Goal: Navigation & Orientation: Find specific page/section

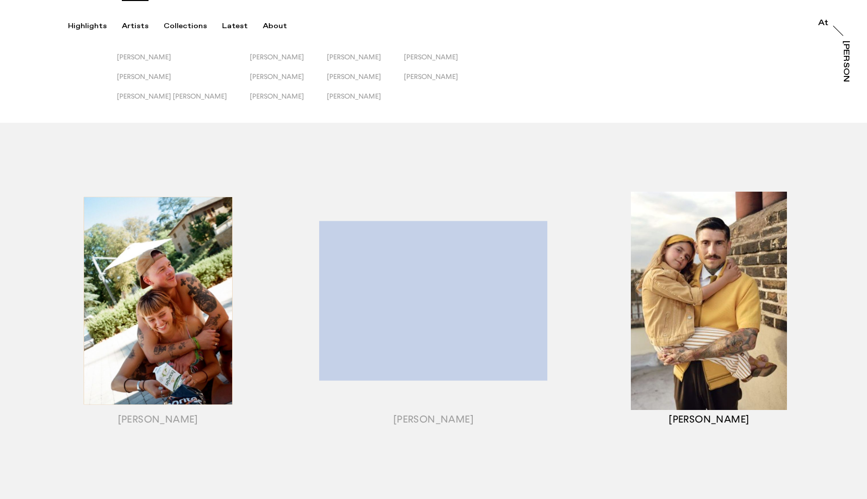
click at [721, 351] on div "button" at bounding box center [708, 314] width 275 height 314
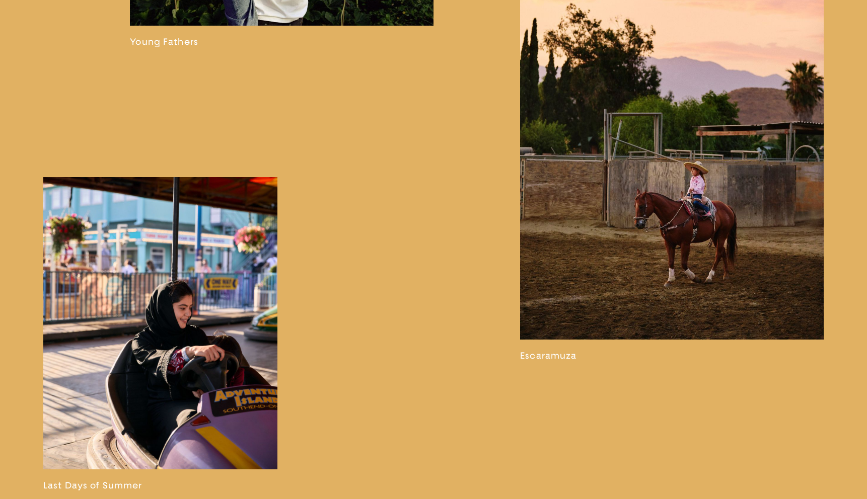
scroll to position [2143, 0]
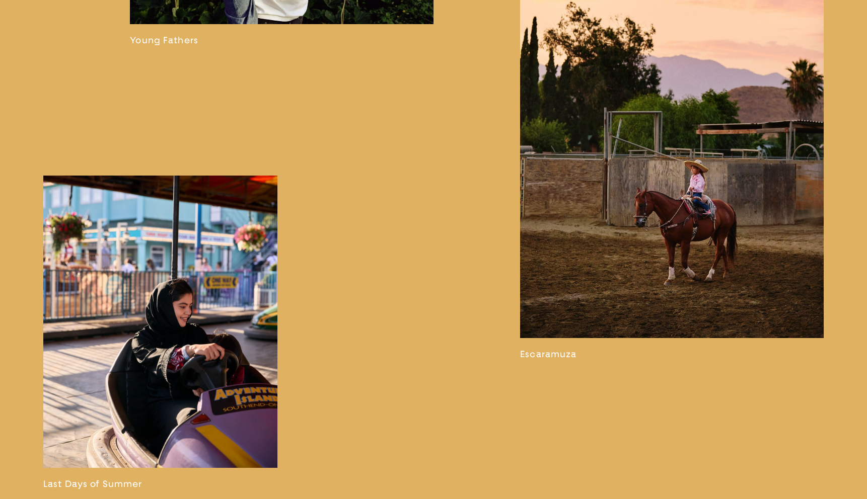
click at [559, 288] on link at bounding box center [672, 121] width 304 height 477
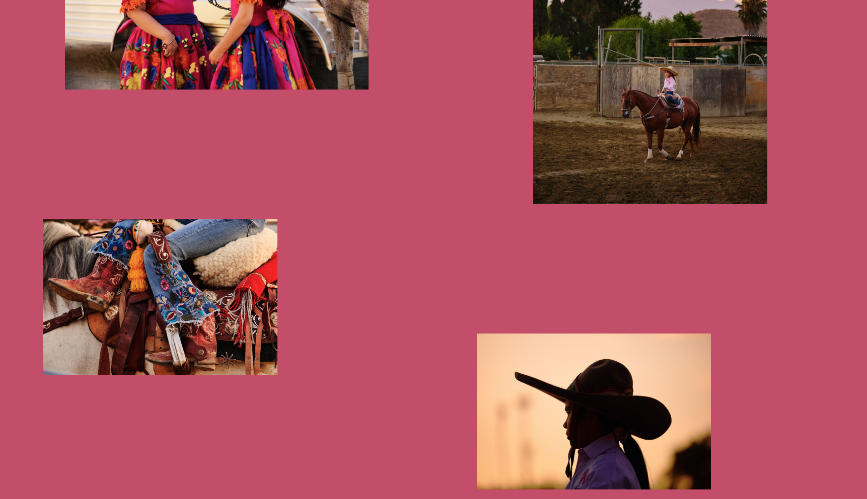
scroll to position [1188, 0]
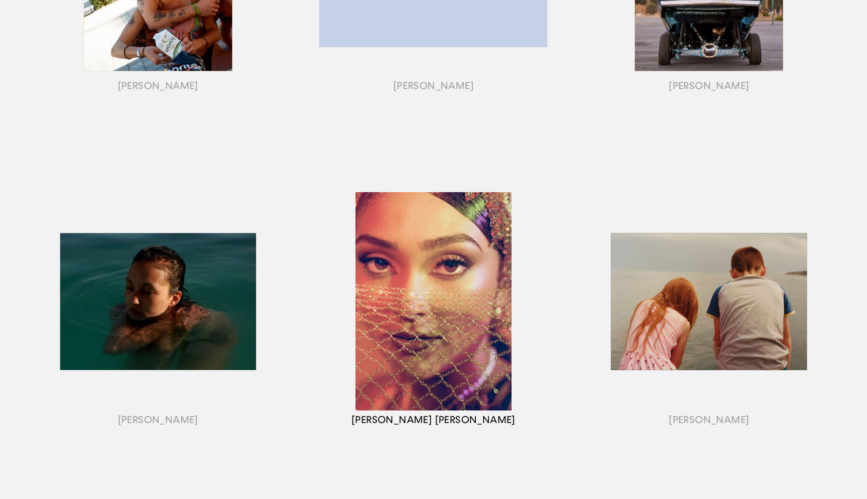
scroll to position [343, 0]
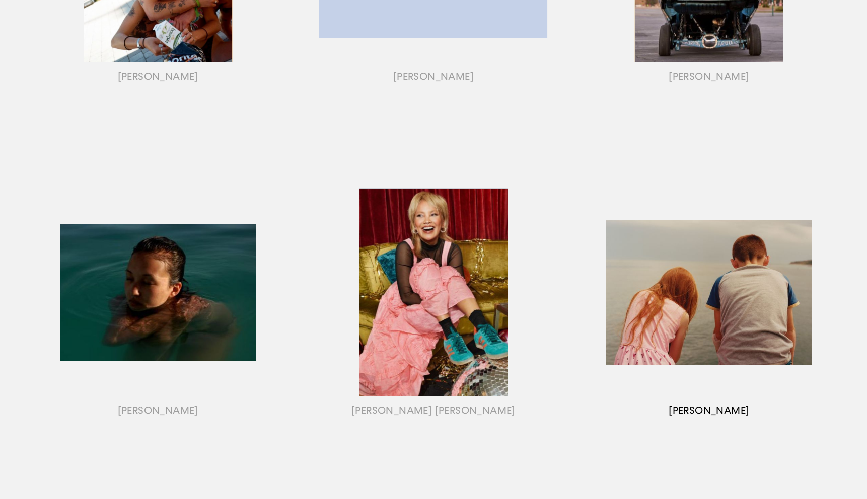
click at [682, 319] on div "button" at bounding box center [708, 305] width 275 height 314
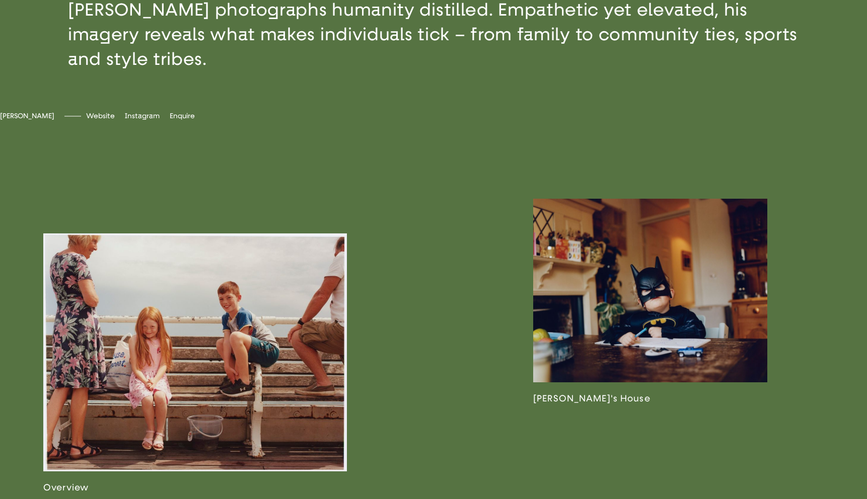
scroll to position [645, 0]
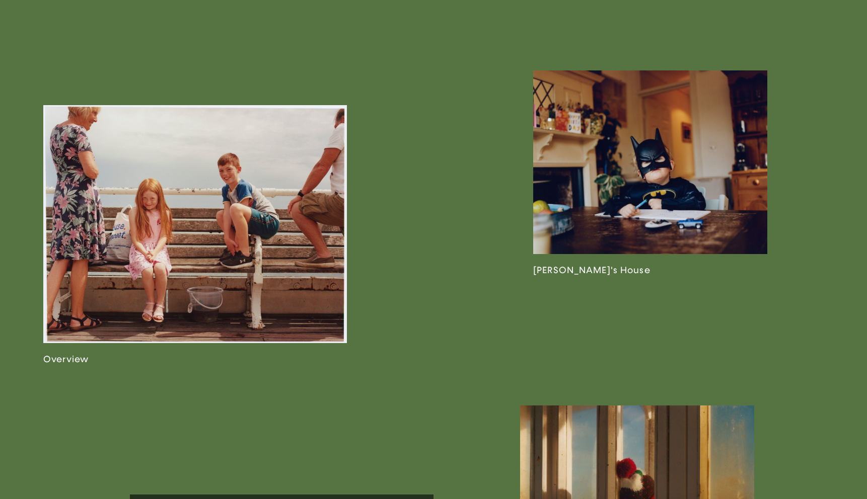
click at [153, 277] on link at bounding box center [195, 235] width 304 height 260
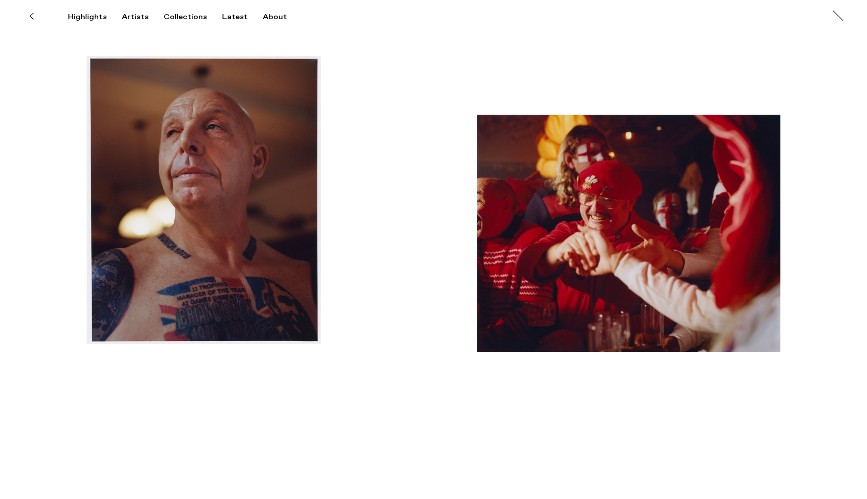
scroll to position [457, 0]
